Goal: Check status

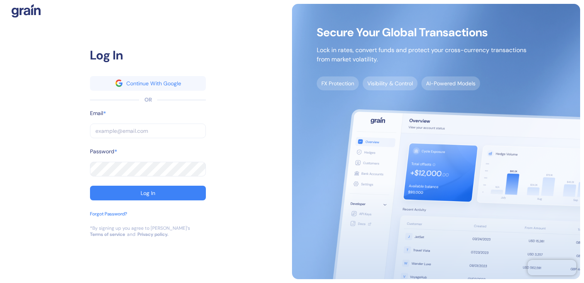
type input "[EMAIL_ADDRESS][DOMAIN_NAME]"
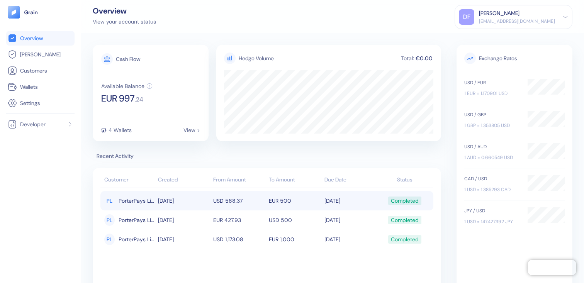
click at [283, 199] on td "EUR 500" at bounding box center [295, 200] width 56 height 19
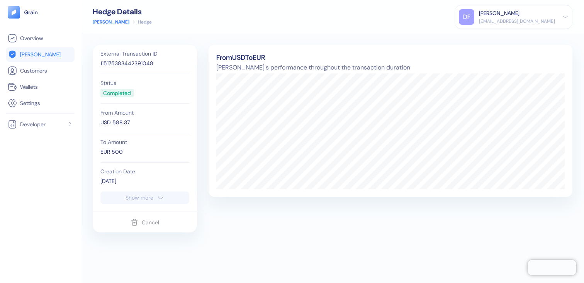
click at [143, 198] on div "Show more" at bounding box center [140, 197] width 28 height 5
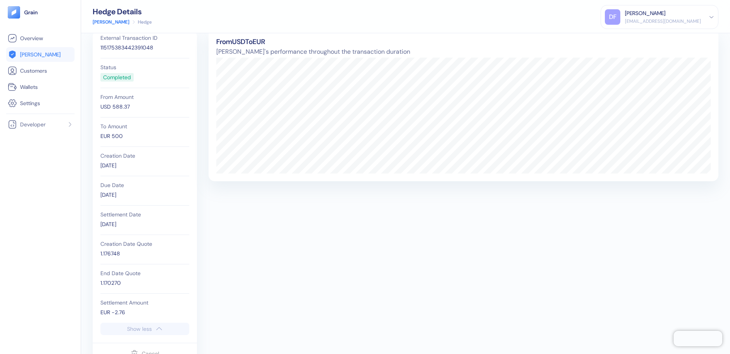
scroll to position [14, 0]
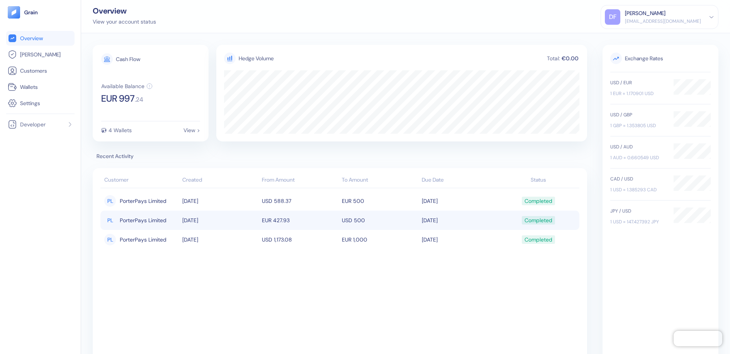
click at [318, 216] on td "EUR 427.93" at bounding box center [300, 219] width 80 height 19
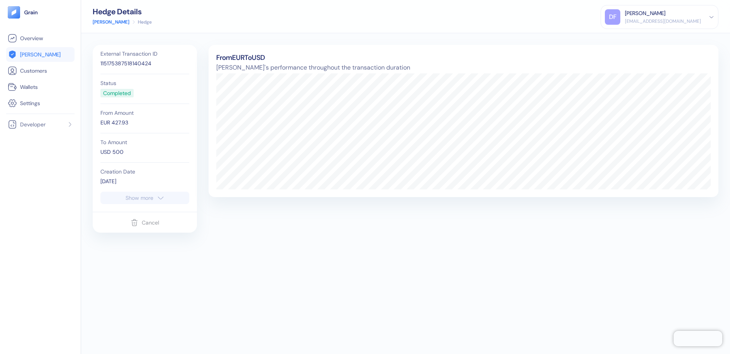
click at [174, 197] on button "Show more" at bounding box center [144, 198] width 89 height 12
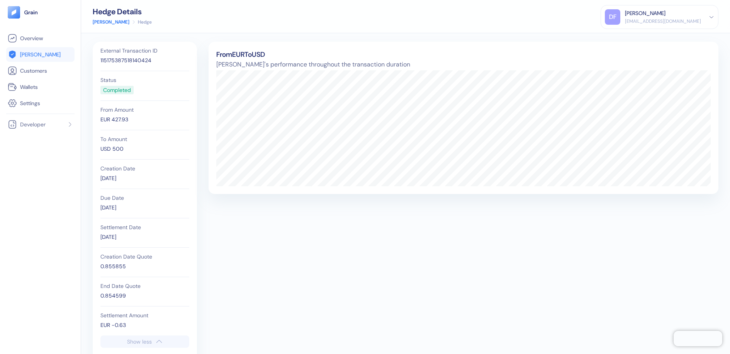
scroll to position [4, 0]
